Goal: Task Accomplishment & Management: Use online tool/utility

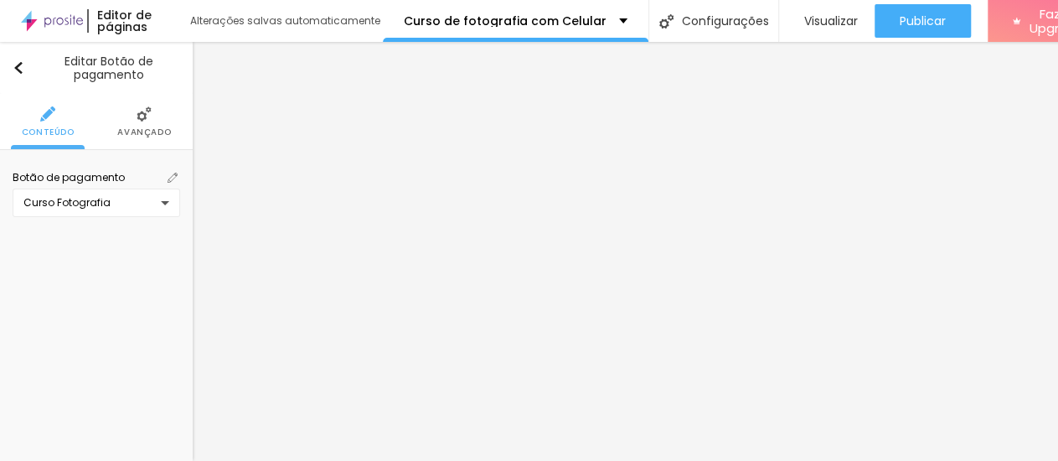
click at [168, 173] on img at bounding box center [173, 178] width 10 height 10
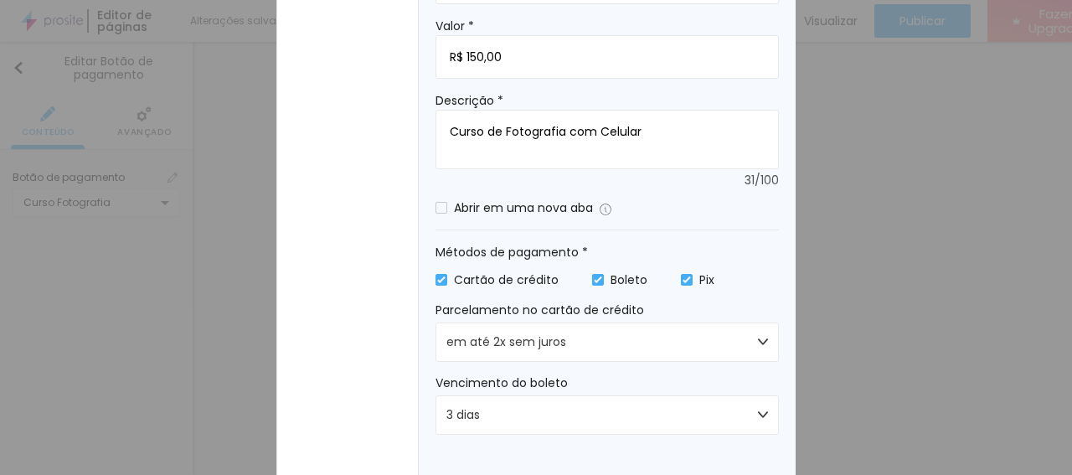
click at [859, 240] on div "Editar botão de pagamento Geral Estilo Nome * Curso Fotografia Valor * R$ 150,0…" at bounding box center [536, 237] width 1072 height 475
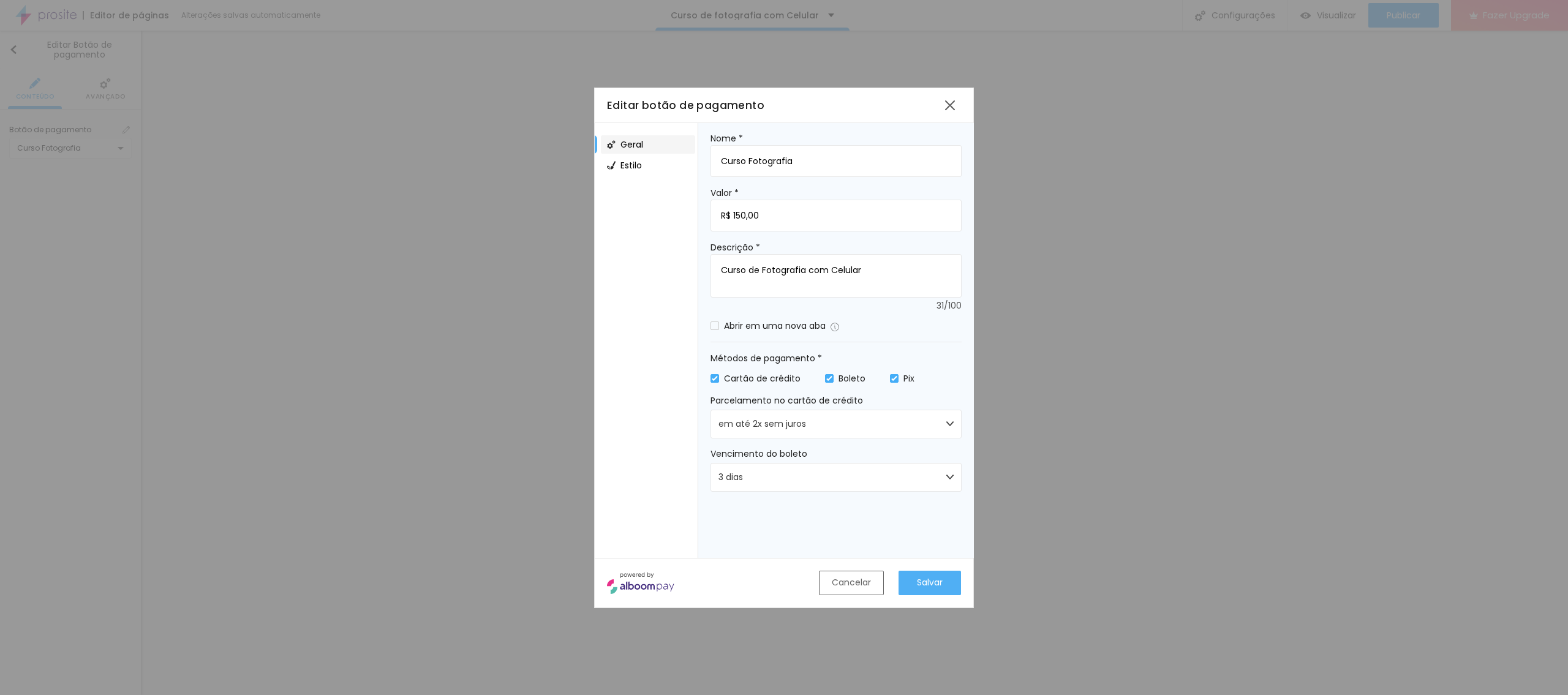
click at [773, 336] on div "Cancelar" at bounding box center [852, 582] width 39 height 13
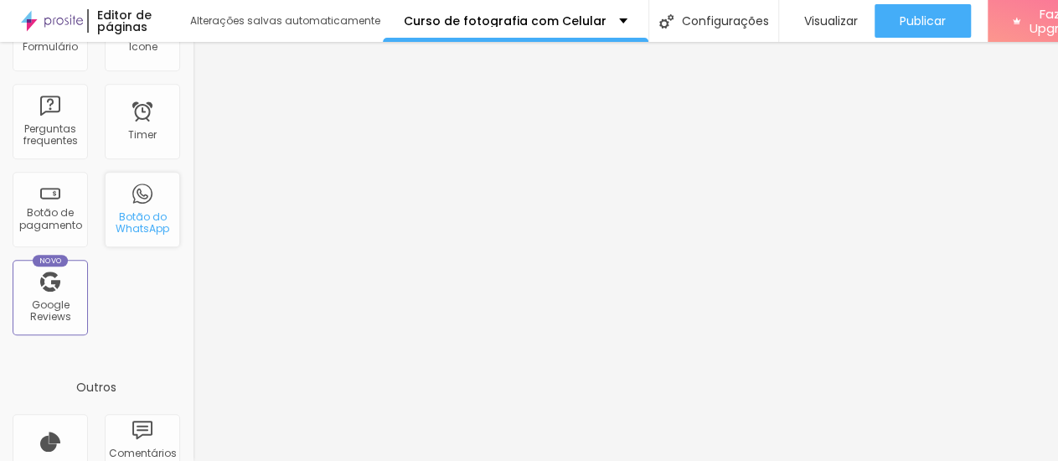
scroll to position [219, 0]
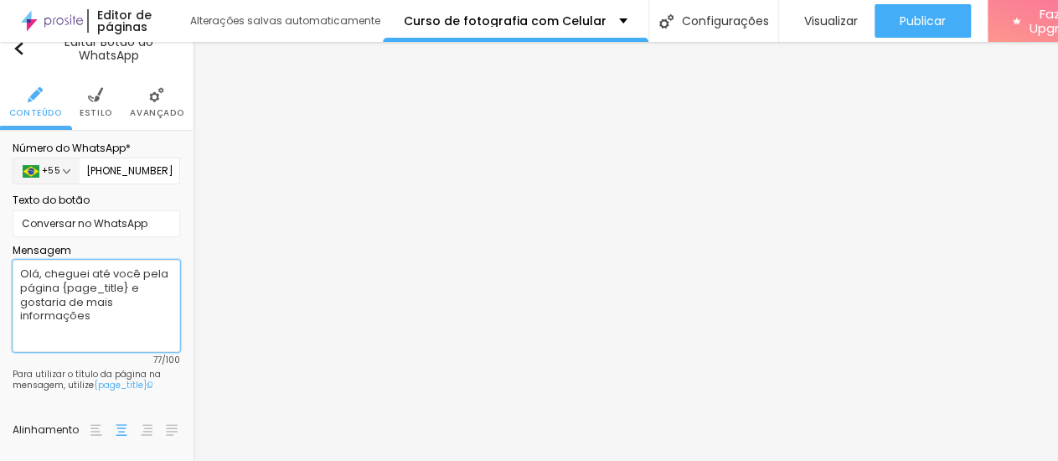
click at [90, 260] on textarea "Olá, cheguei até você pela página {page_title} e gostaria de mais informações" at bounding box center [97, 306] width 168 height 92
type textarea "Olá, cheguei até você pela página CURSO DE FOTOGRAFIA COM e gostaria de mais in…"
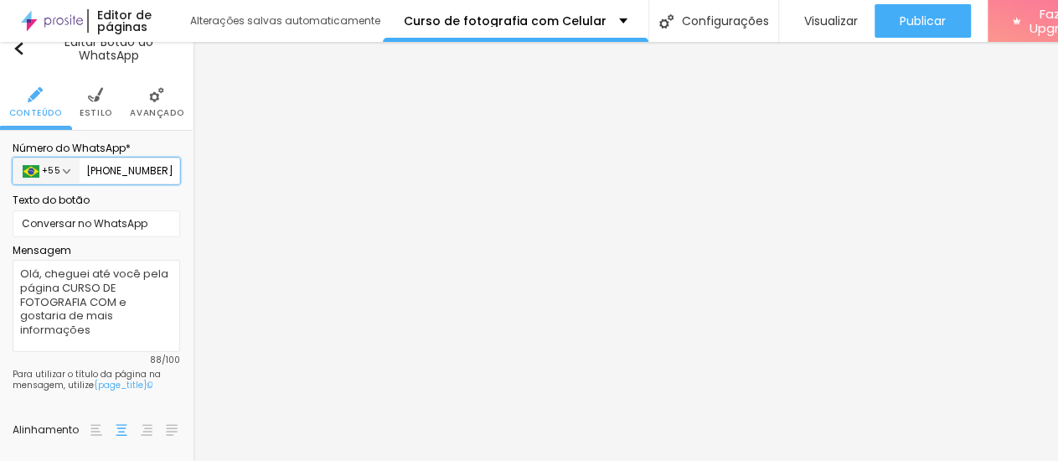
click at [112, 157] on input "[PHONE_NUMBER]" at bounding box center [130, 170] width 101 height 27
type input "5"
type input "[PHONE_NUMBER]"
click at [24, 210] on input "Conversar no WhatsApp" at bounding box center [97, 223] width 168 height 27
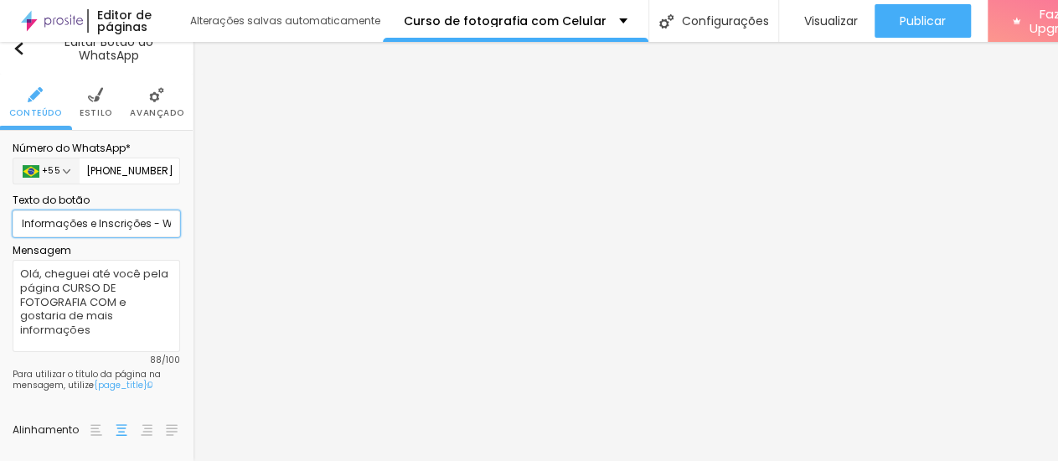
scroll to position [0, 2]
type input "Informações e Inscrições - WhatsApp"
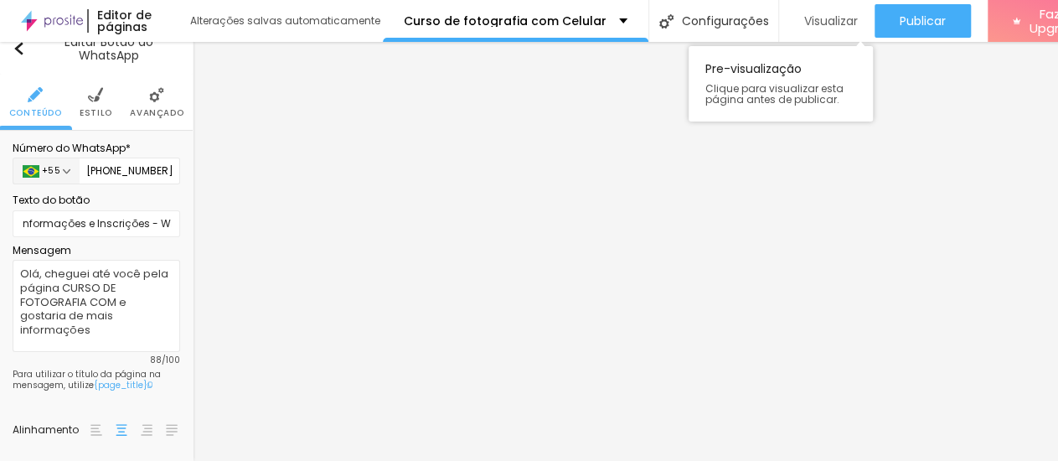
click at [817, 22] on span "Visualizar" at bounding box center [831, 20] width 54 height 13
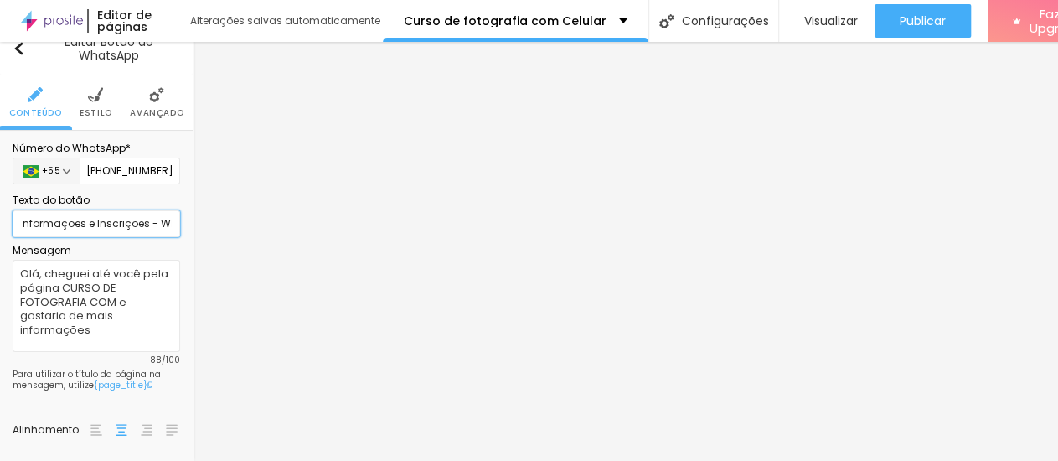
click at [70, 210] on input "Informações e Inscrições - WhatsApp" at bounding box center [97, 223] width 168 height 27
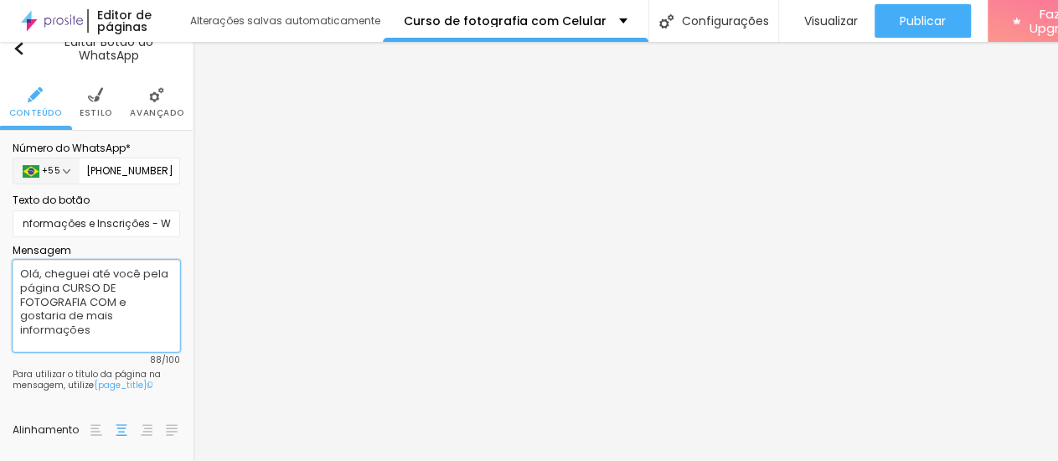
click at [114, 260] on textarea "Olá, cheguei até você pela página CURSO DE FOTOGRAFIA COM e gostaria de mais in…" at bounding box center [97, 306] width 168 height 92
type textarea "Olá, cheguei até você pela página CURSO DE FOTOGRAFIA COM CELULAR e gostaria de…"
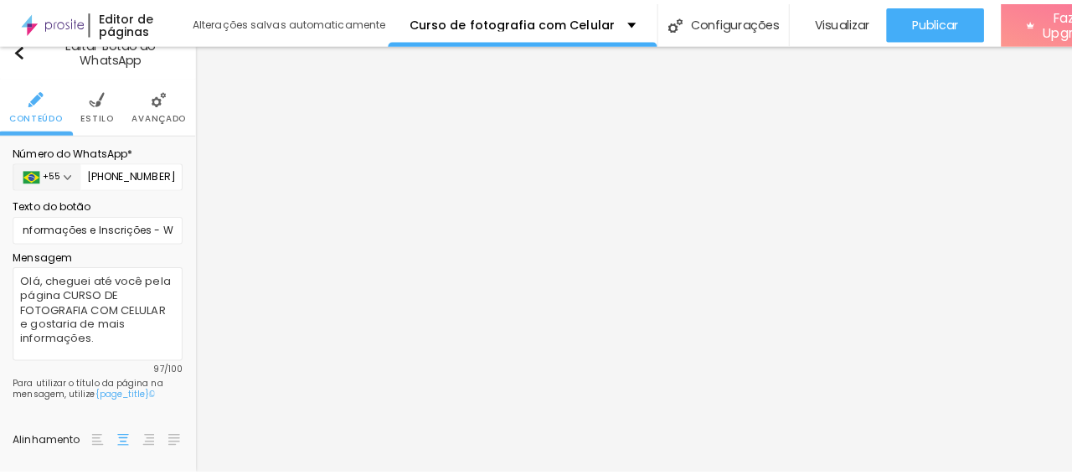
scroll to position [52, 0]
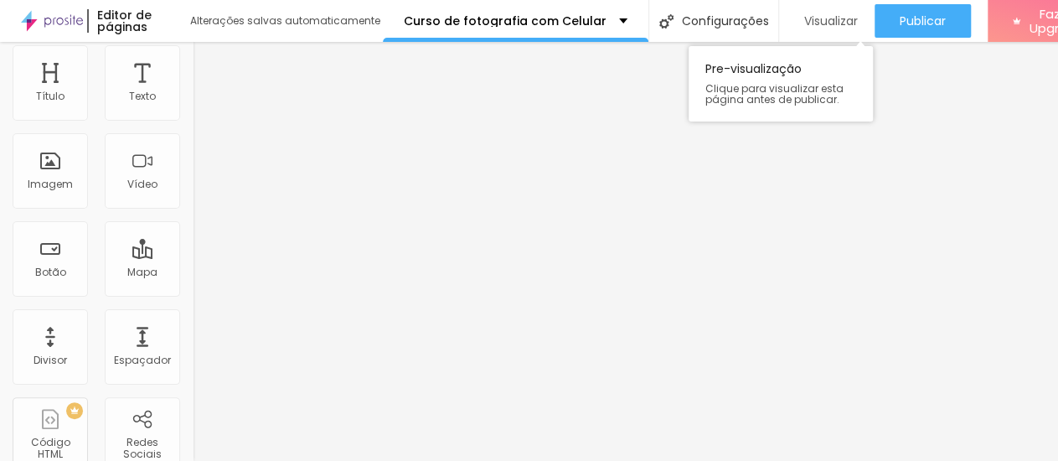
click at [800, 12] on div "Visualizar" at bounding box center [827, 21] width 62 height 34
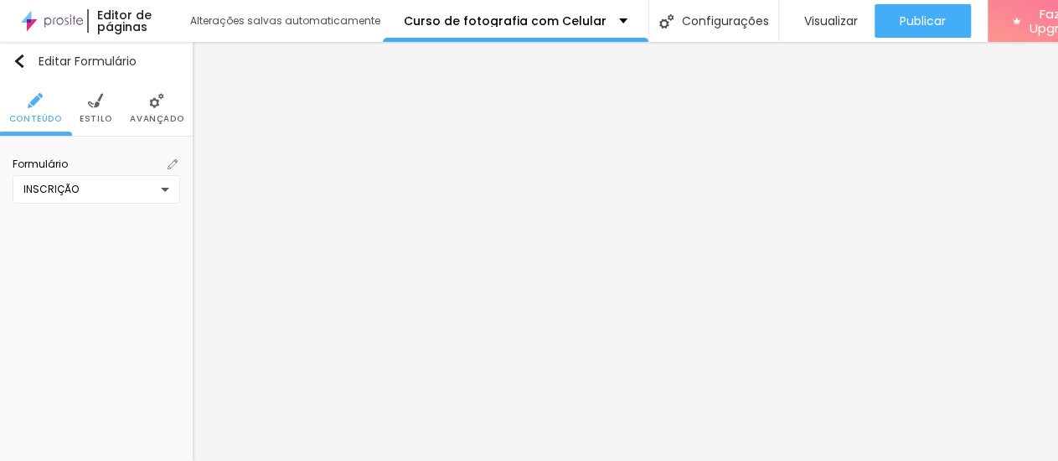
click at [168, 159] on img at bounding box center [173, 164] width 10 height 10
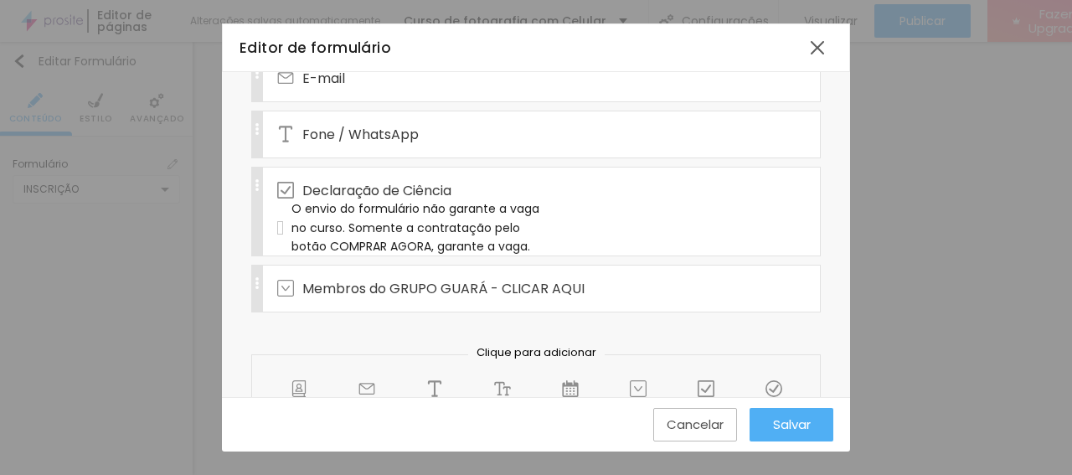
scroll to position [242, 0]
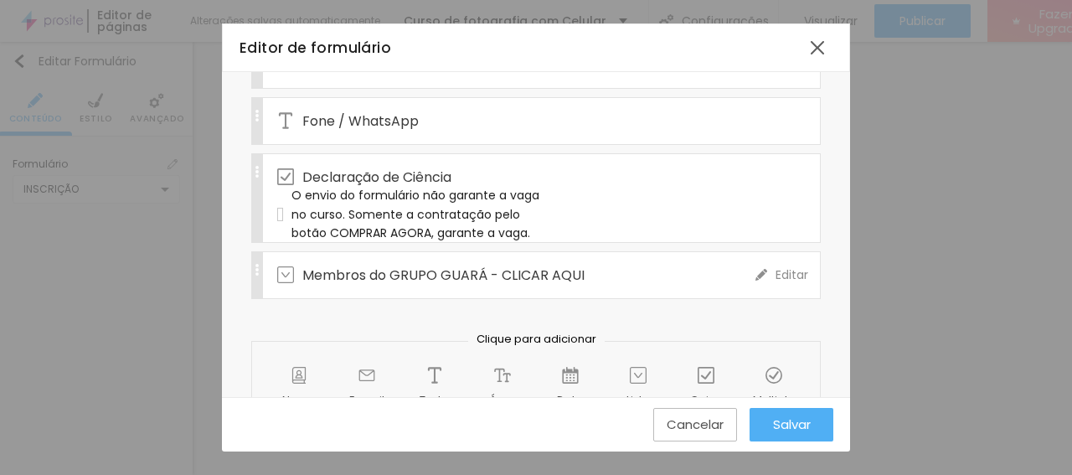
click at [756, 269] on img at bounding box center [762, 275] width 12 height 12
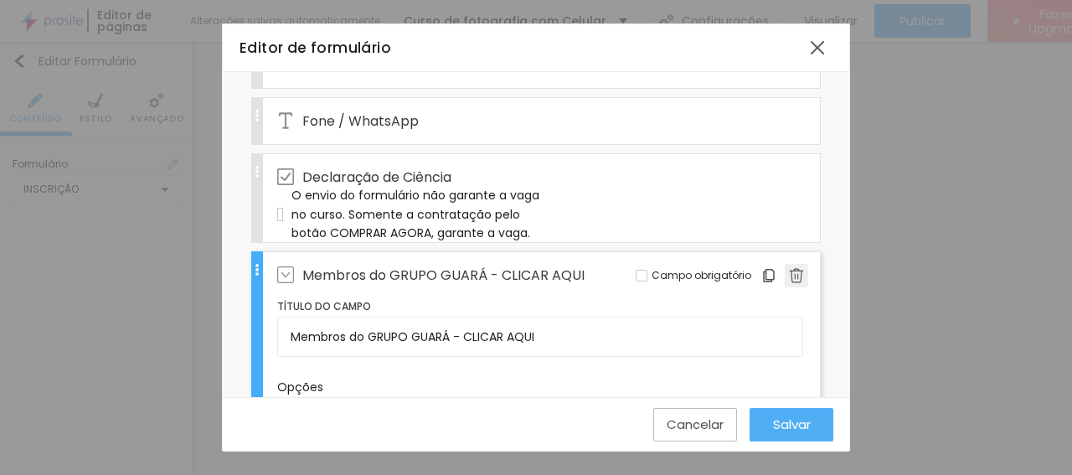
click at [789, 270] on img at bounding box center [796, 275] width 15 height 15
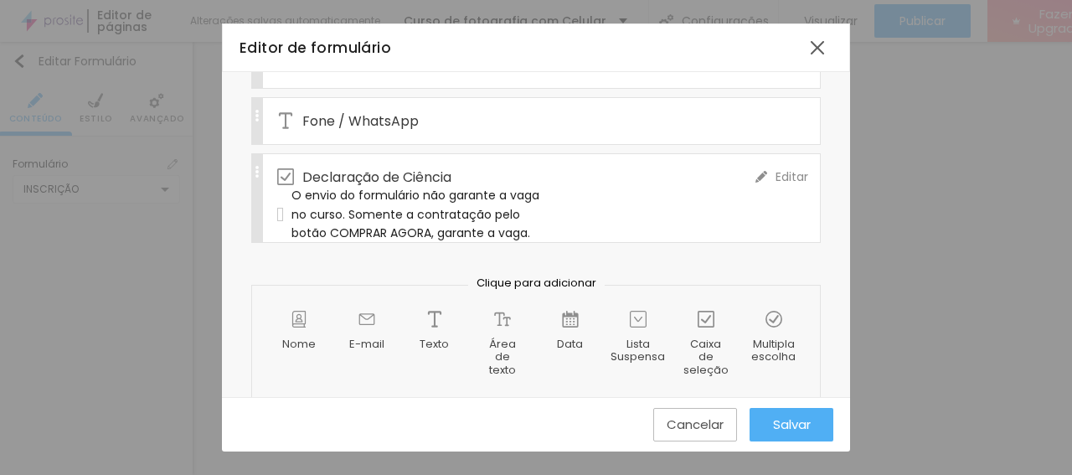
click at [756, 171] on img at bounding box center [762, 177] width 12 height 12
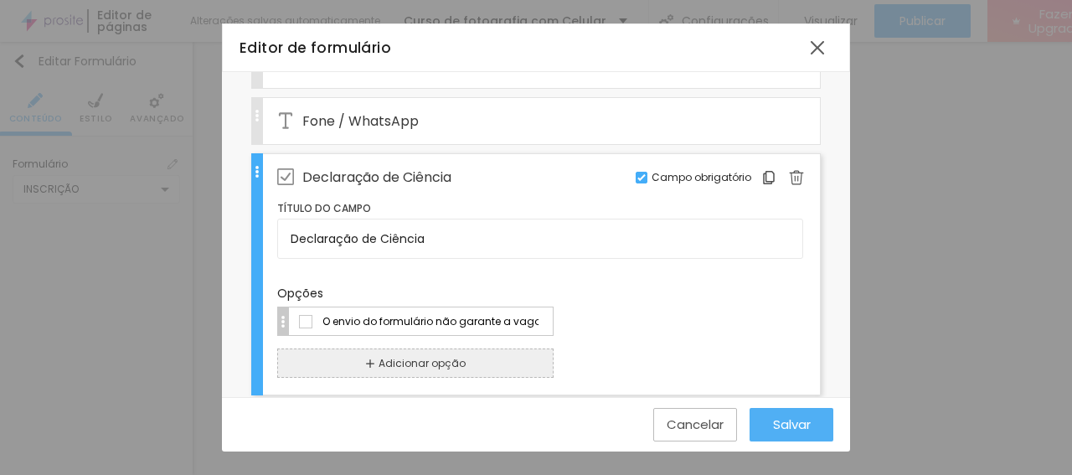
click at [348, 312] on input "O envio do formulário não garante a vaga no curso. Somente a contratação pelo b…" at bounding box center [430, 321] width 219 height 18
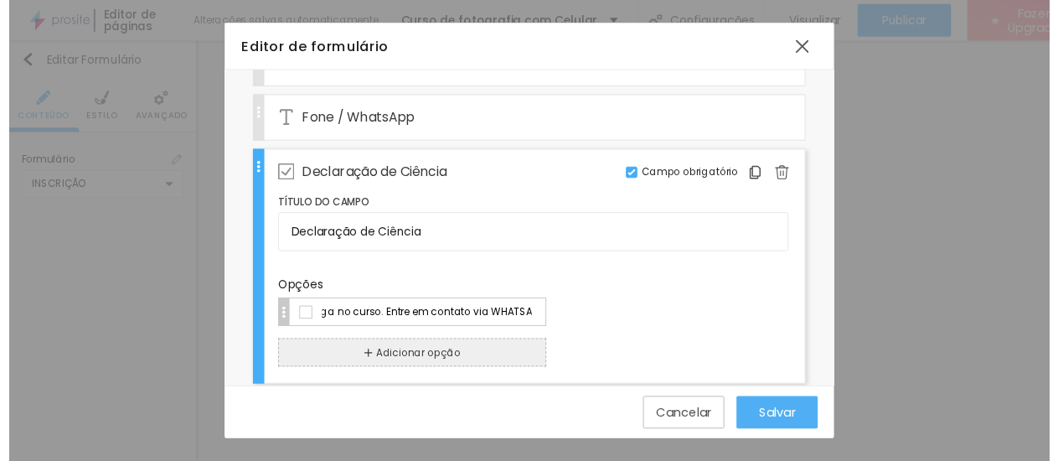
scroll to position [0, 209]
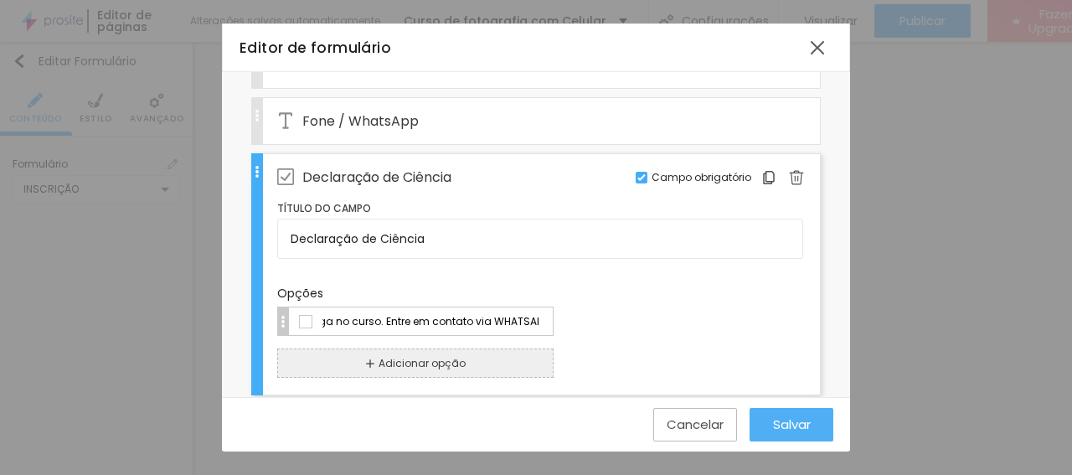
type input "O envio do formulário não garante a vaga no curso. Entre em contato via WHATSAP…"
click at [805, 419] on span "Salvar" at bounding box center [792, 424] width 38 height 14
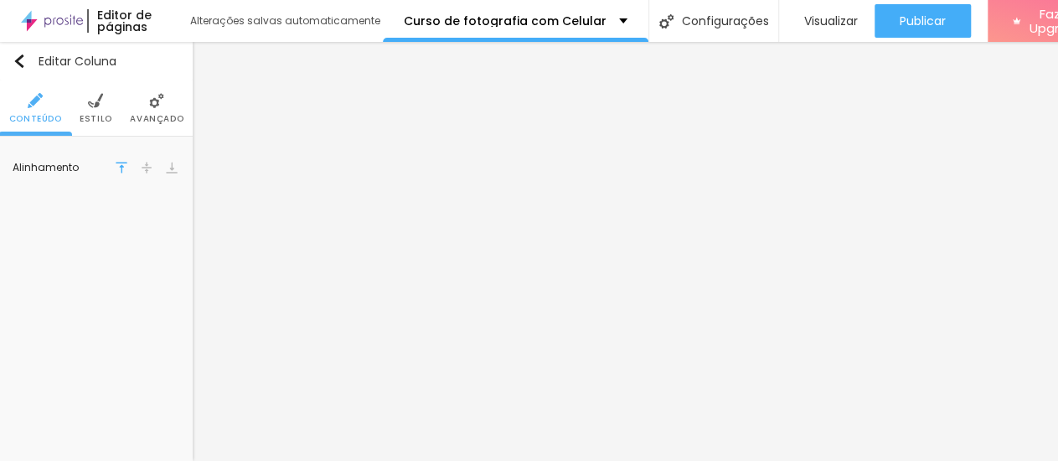
scroll to position [0, 0]
click at [23, 60] on img "button" at bounding box center [19, 60] width 13 height 13
click at [815, 23] on span "Visualizar" at bounding box center [831, 20] width 54 height 13
click at [91, 112] on li "Estilo" at bounding box center [96, 107] width 33 height 55
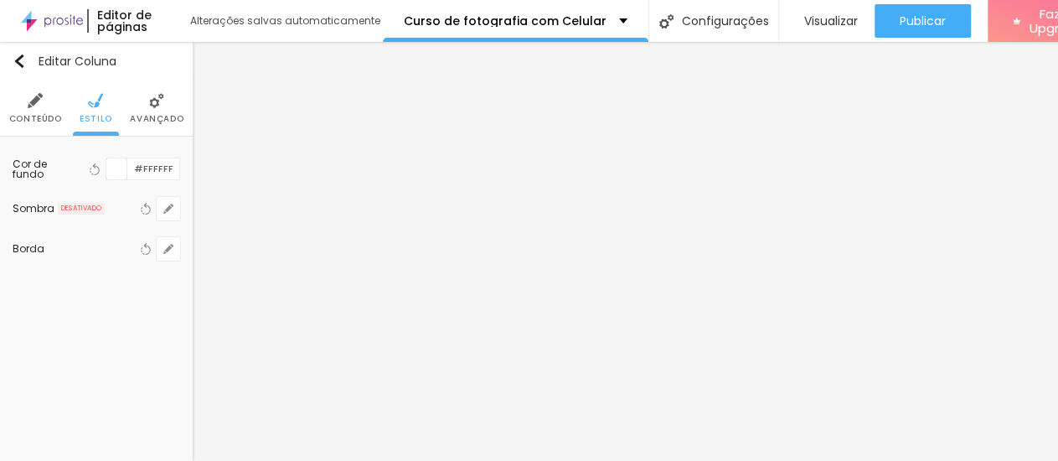
click at [138, 116] on span "Avançado" at bounding box center [157, 119] width 54 height 8
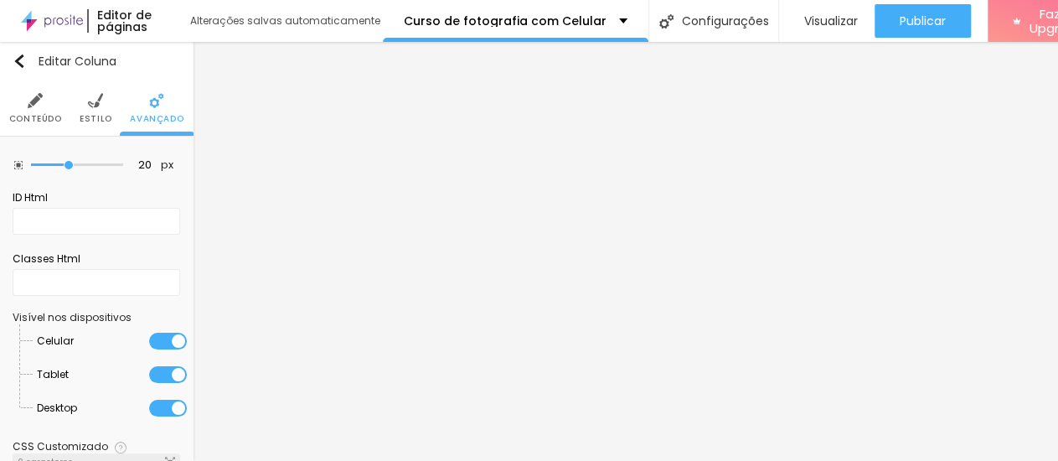
click at [36, 112] on li "Conteúdo" at bounding box center [35, 107] width 53 height 55
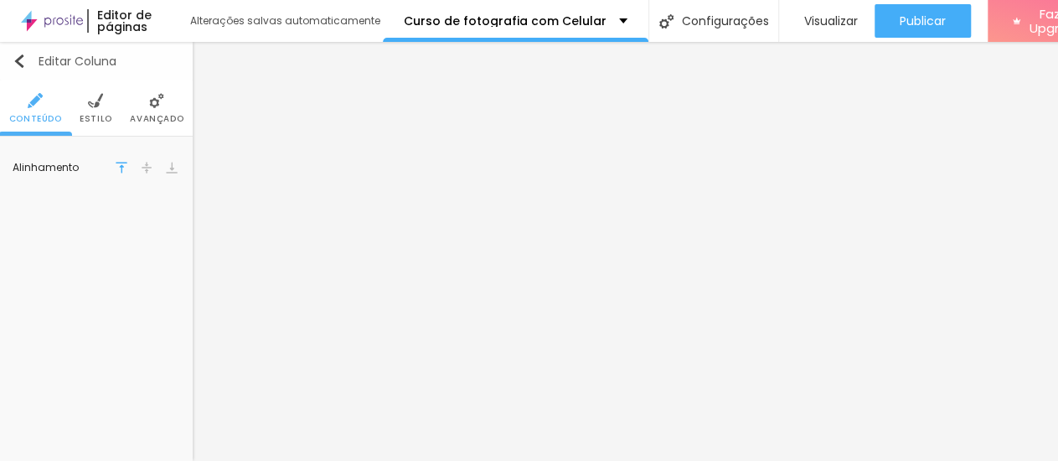
click at [19, 59] on img "button" at bounding box center [19, 60] width 13 height 13
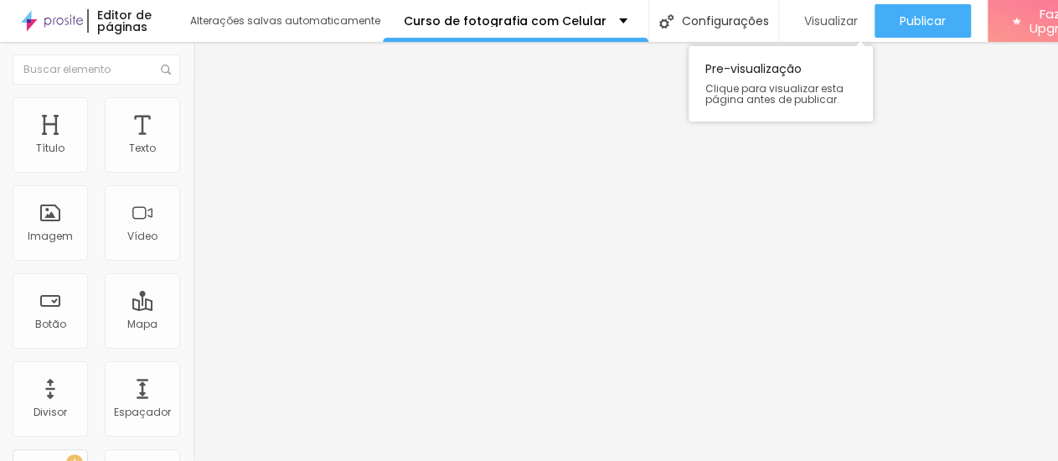
click at [805, 18] on span "Visualizar" at bounding box center [831, 20] width 54 height 13
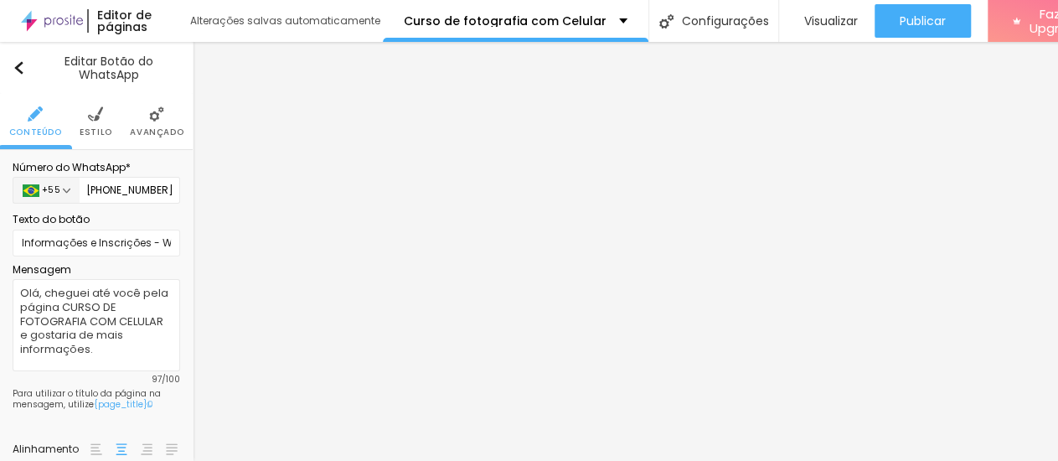
click at [90, 121] on li "Estilo" at bounding box center [96, 121] width 33 height 55
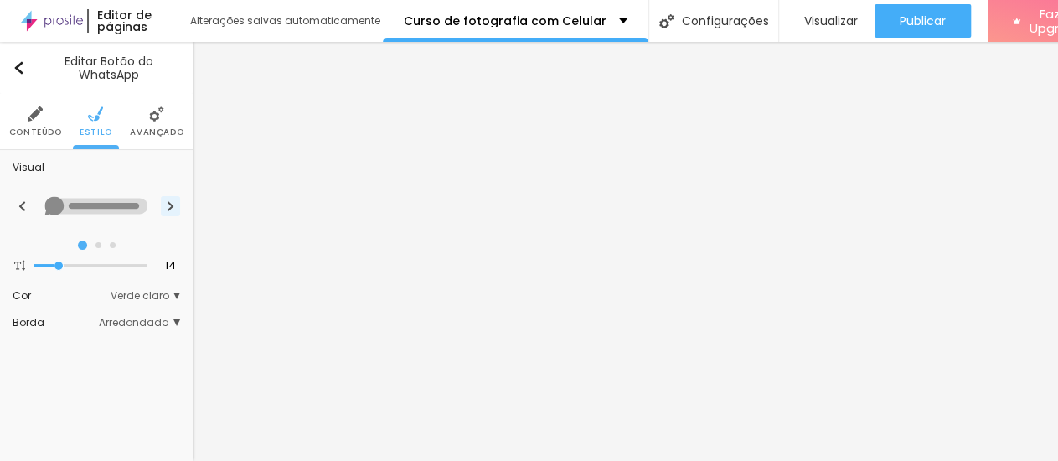
click at [166, 205] on img at bounding box center [170, 206] width 9 height 10
radio input "false"
radio input "true"
click at [23, 205] on img at bounding box center [22, 206] width 9 height 10
radio input "true"
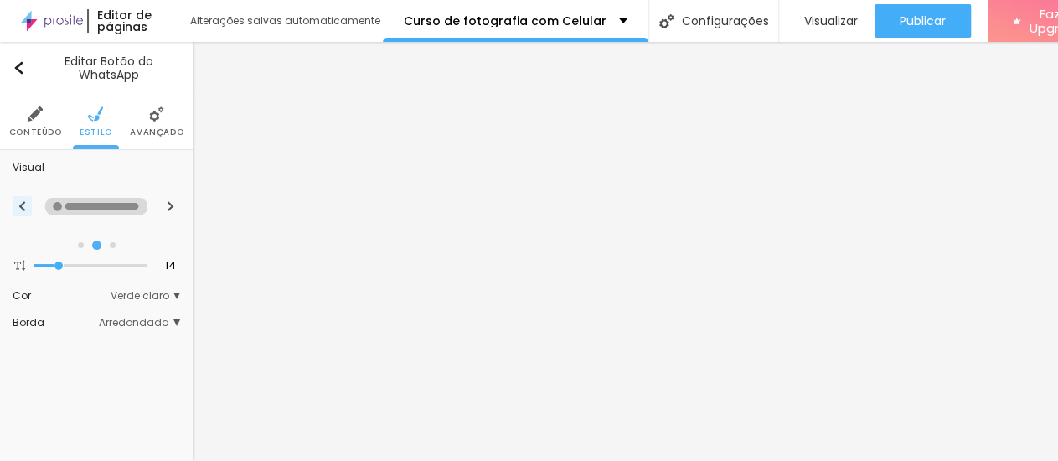
radio input "false"
click at [166, 207] on img at bounding box center [170, 206] width 9 height 10
radio input "false"
click at [166, 207] on img at bounding box center [170, 206] width 9 height 10
radio input "false"
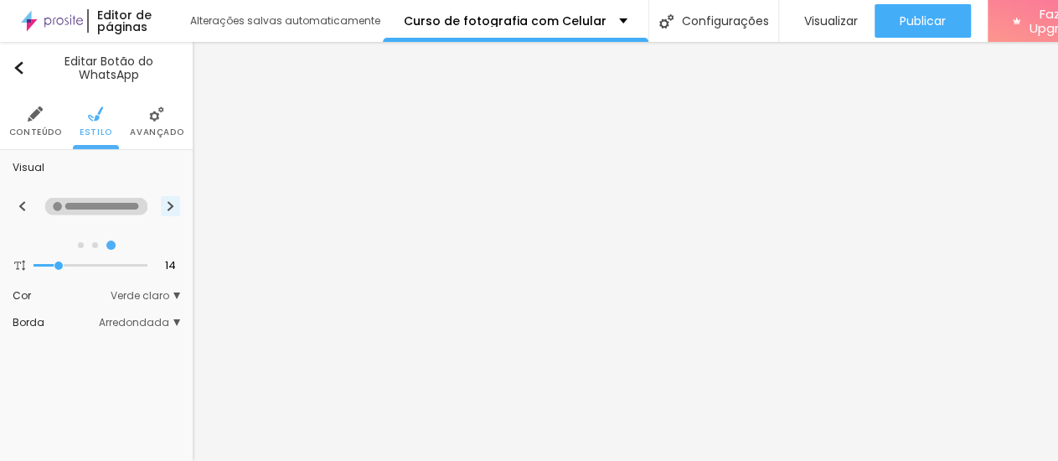
radio input "true"
click at [166, 207] on img at bounding box center [170, 206] width 9 height 10
radio input "true"
radio input "false"
click at [166, 207] on img at bounding box center [170, 206] width 9 height 10
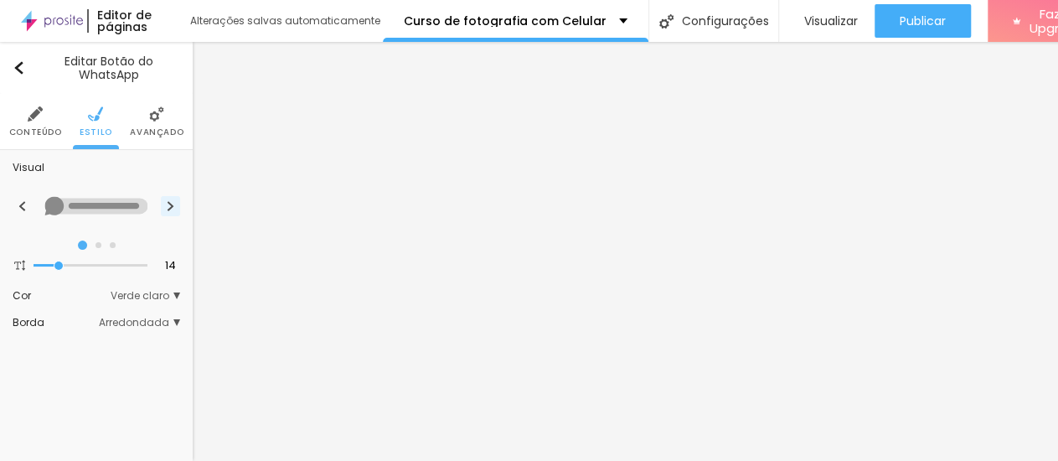
radio input "false"
radio input "true"
click at [28, 202] on button at bounding box center [22, 206] width 19 height 20
radio input "true"
radio input "false"
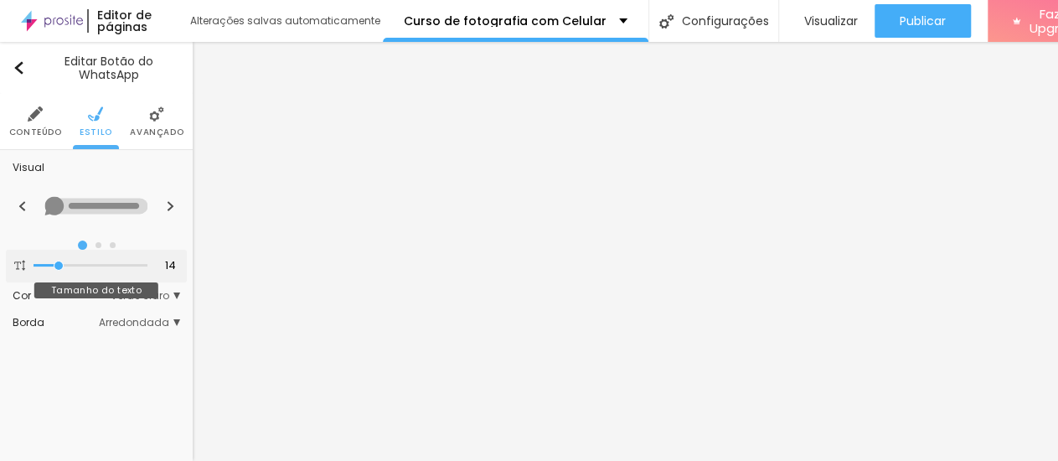
type input "15"
type input "16"
type input "17"
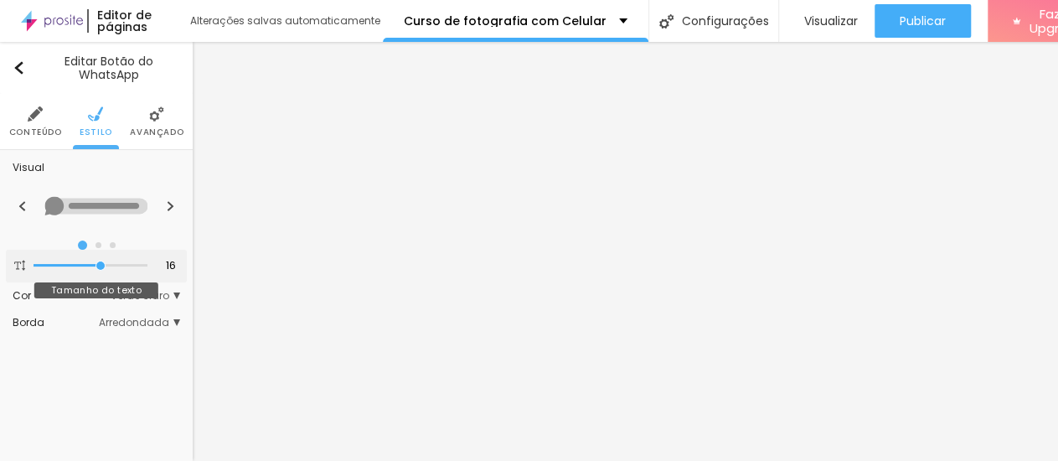
type input "17"
type input "18"
drag, startPoint x: 57, startPoint y: 264, endPoint x: 147, endPoint y: 271, distance: 90.7
type input "18"
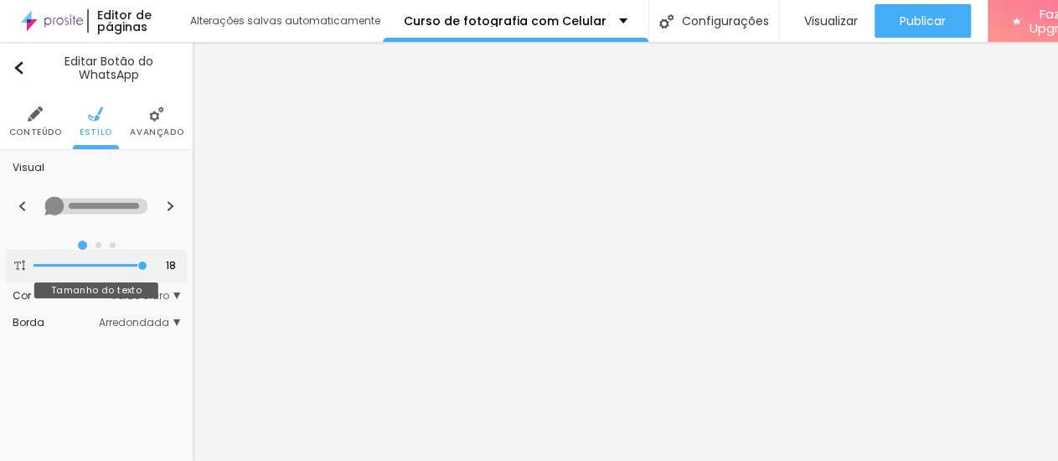
click at [147, 270] on input "range" at bounding box center [91, 265] width 114 height 8
click at [164, 326] on span "Arredondada" at bounding box center [139, 322] width 81 height 10
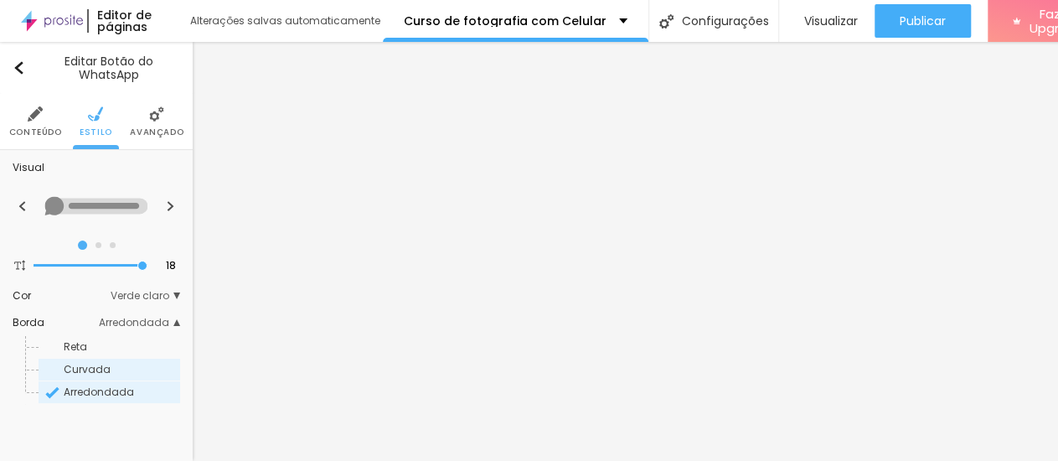
click at [94, 368] on span "Curvada" at bounding box center [87, 369] width 47 height 14
click at [65, 398] on span "Arredondada" at bounding box center [99, 392] width 70 height 14
click at [75, 428] on div "Editar Botão do WhatsApp Conteúdo Estilo Avançado Visual 18 Tamanho do texto Co…" at bounding box center [96, 251] width 193 height 419
click at [149, 128] on span "Avançado" at bounding box center [157, 132] width 54 height 8
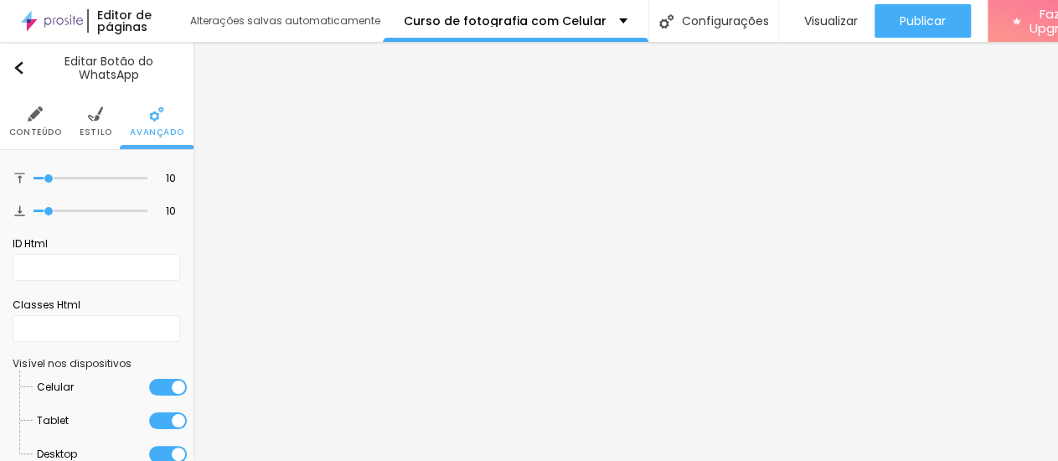
click at [33, 113] on img at bounding box center [35, 113] width 15 height 15
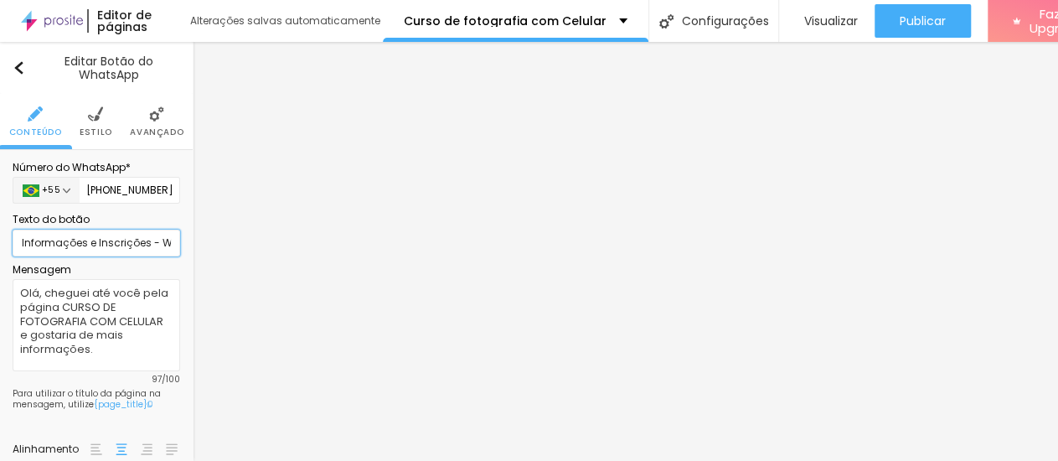
click at [84, 247] on input "Informações e Inscrições - WhatsApp" at bounding box center [97, 243] width 168 height 27
click at [145, 244] on input "Informações e Inscrições - WhatsApp" at bounding box center [97, 243] width 168 height 27
drag, startPoint x: 105, startPoint y: 246, endPoint x: 163, endPoint y: 247, distance: 58.6
click at [163, 247] on input "Informações e Inscrições - WhatsApp" at bounding box center [97, 243] width 168 height 27
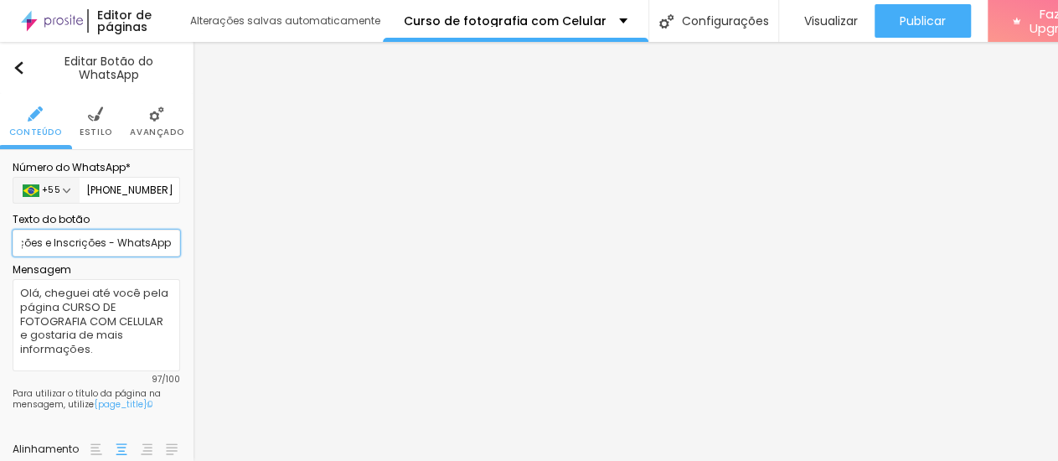
click at [100, 245] on input "Informações e Inscrições - WhatsApp" at bounding box center [97, 243] width 168 height 27
paste input "WhatsApp"
type input "WhatsApp - Informações e Inscrições"
click at [19, 65] on img "button" at bounding box center [19, 67] width 13 height 13
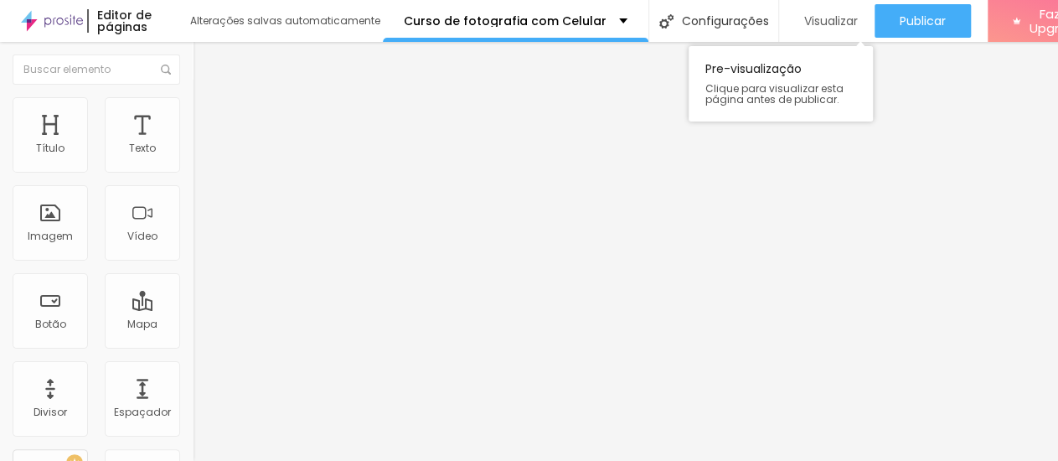
click at [832, 18] on span "Visualizar" at bounding box center [831, 20] width 54 height 13
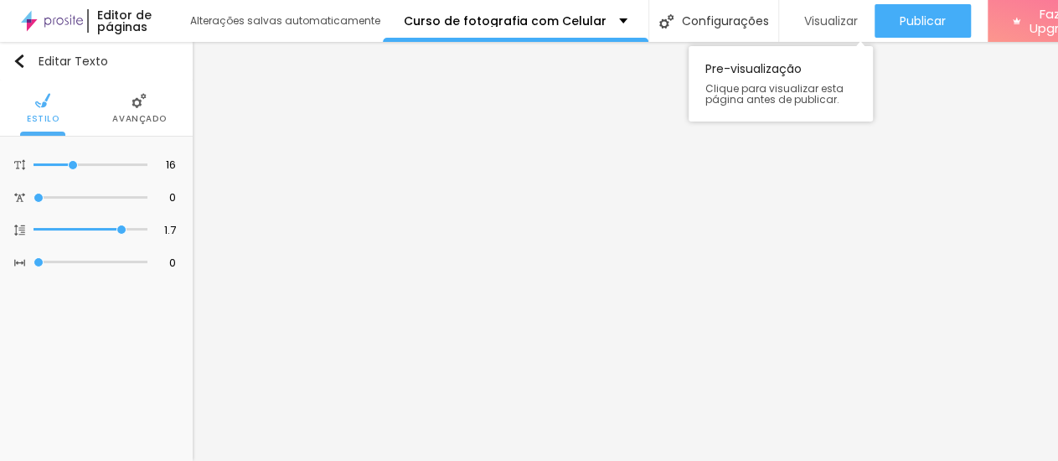
click at [804, 16] on span "Visualizar" at bounding box center [831, 20] width 54 height 13
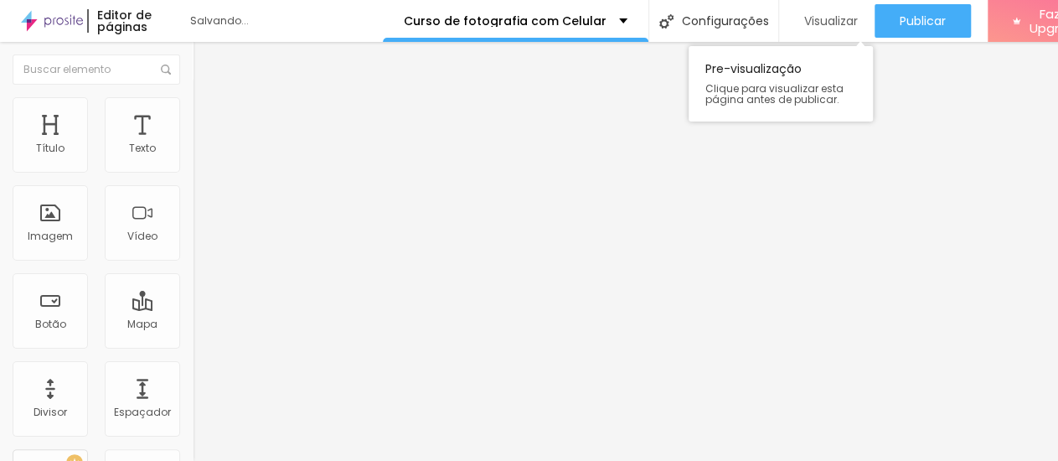
click at [830, 20] on span "Visualizar" at bounding box center [831, 20] width 54 height 13
click at [820, 14] on span "Visualizar" at bounding box center [831, 20] width 54 height 13
click at [820, 23] on span "Visualizar" at bounding box center [831, 20] width 54 height 13
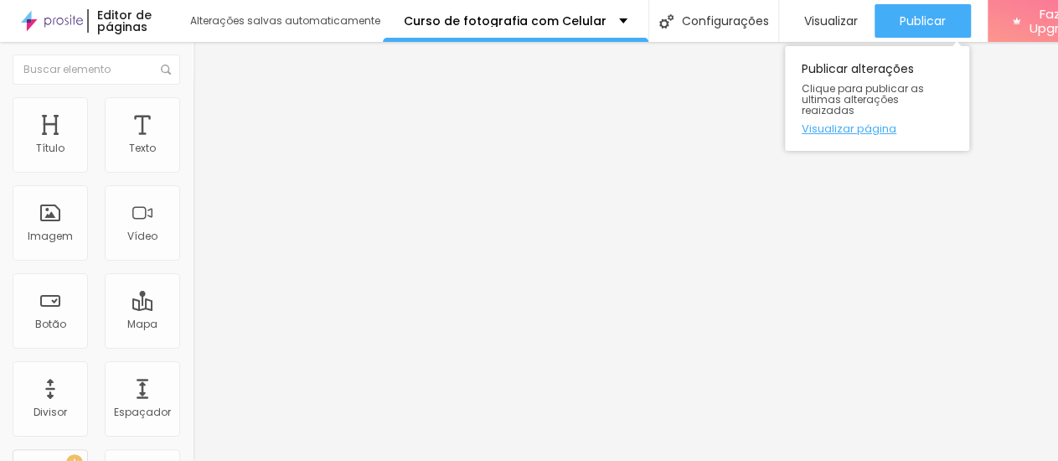
scroll to position [14, 0]
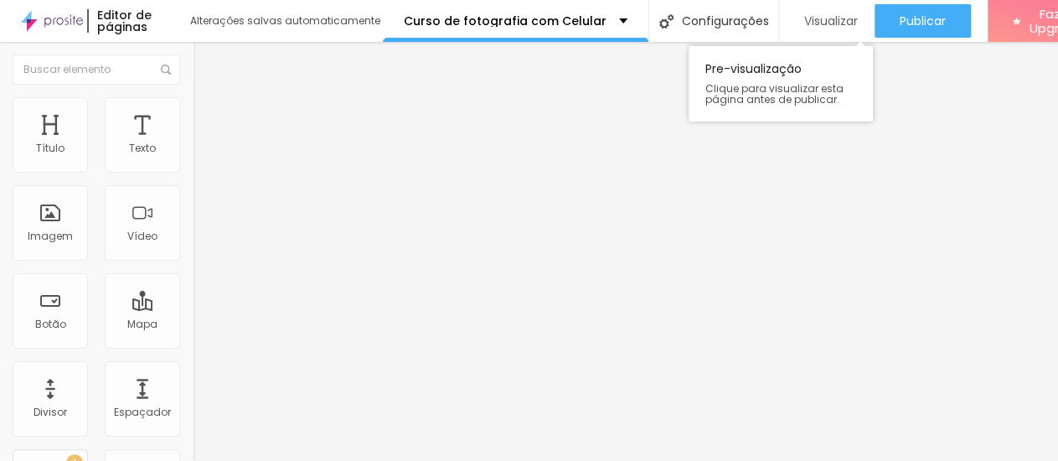
click at [825, 14] on span "Visualizar" at bounding box center [831, 20] width 54 height 13
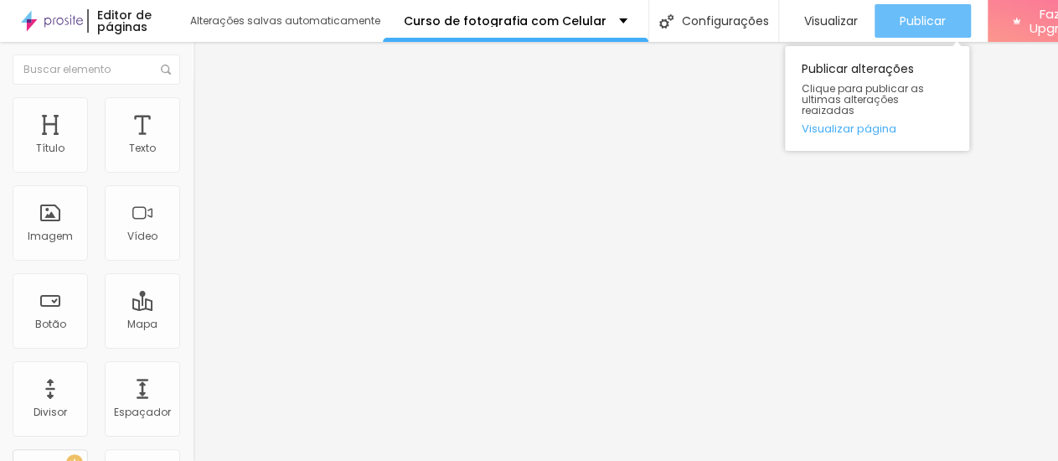
click at [914, 14] on span "Publicar" at bounding box center [923, 20] width 46 height 13
